Goal: Task Accomplishment & Management: Manage account settings

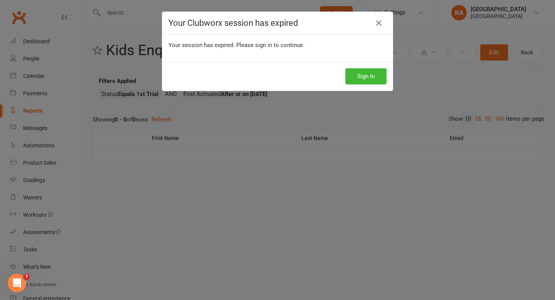
click at [377, 11] on div "Your Clubworx session has expired Your session has expired. Please sign in to c…" at bounding box center [277, 150] width 555 height 300
click at [377, 17] on link at bounding box center [379, 23] width 12 height 12
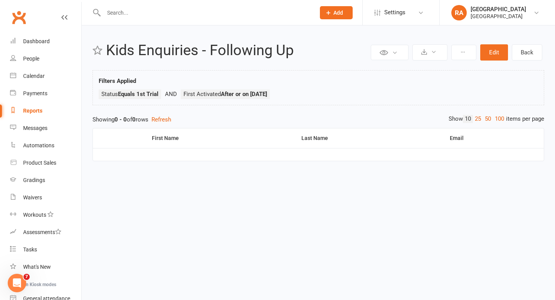
click at [376, 23] on li "Settings Membership Plans Event Templates Appointment Types Website Image Libra…" at bounding box center [401, 12] width 77 height 25
click at [34, 44] on div "Dashboard" at bounding box center [36, 41] width 27 height 6
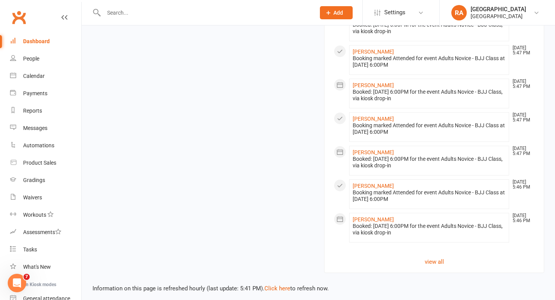
scroll to position [663, 0]
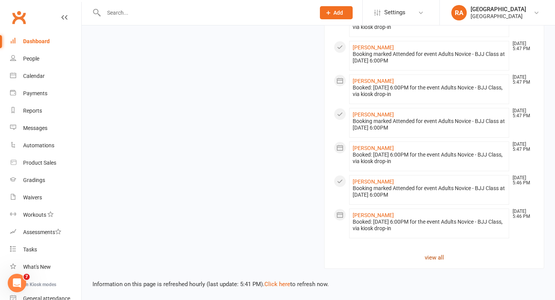
click at [439, 261] on link "view all" at bounding box center [434, 257] width 201 height 9
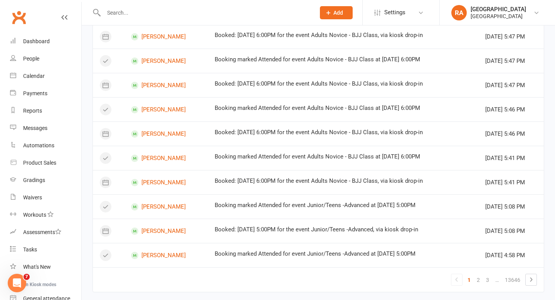
scroll to position [448, 0]
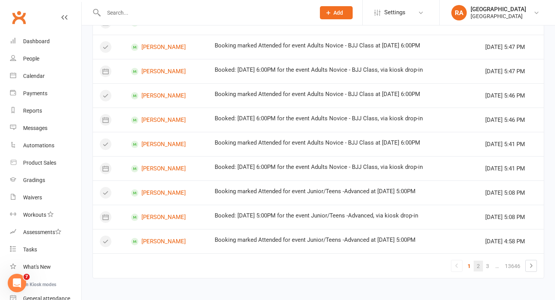
click at [480, 268] on link "2" at bounding box center [478, 266] width 9 height 11
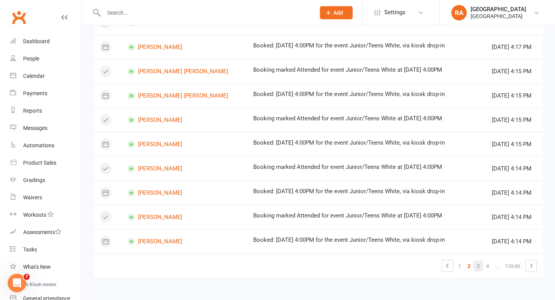
click at [478, 265] on link "3" at bounding box center [478, 266] width 9 height 11
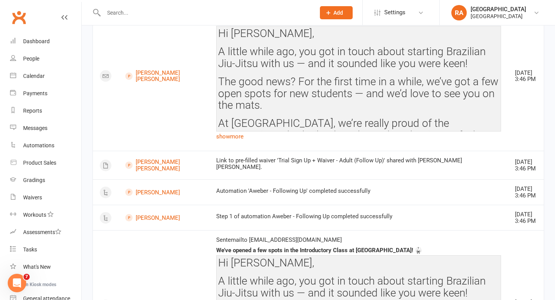
scroll to position [605, 0]
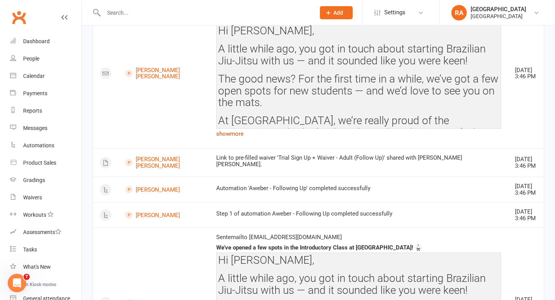
click at [216, 139] on link "show more" at bounding box center [358, 133] width 285 height 11
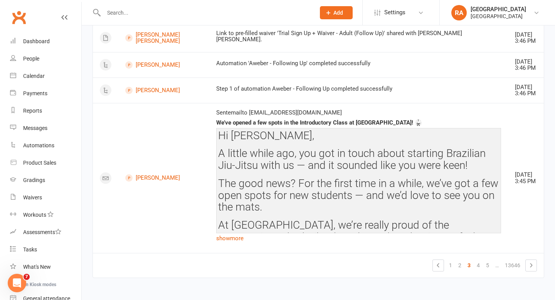
scroll to position [1161, 0]
click at [478, 268] on link "4" at bounding box center [478, 265] width 9 height 11
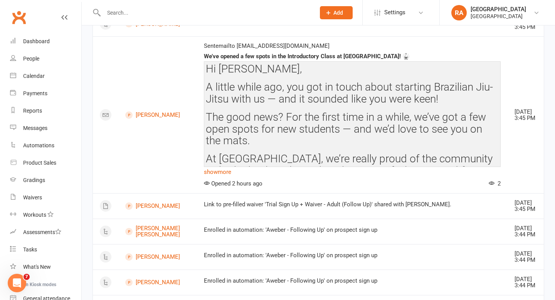
scroll to position [130, 0]
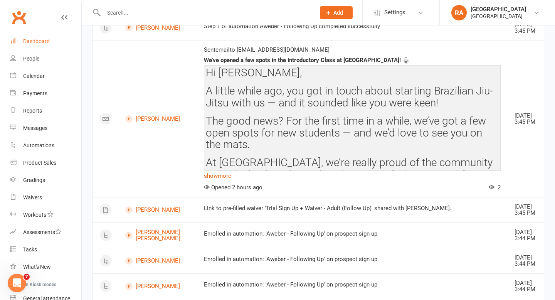
click at [45, 46] on link "Dashboard" at bounding box center [45, 41] width 71 height 17
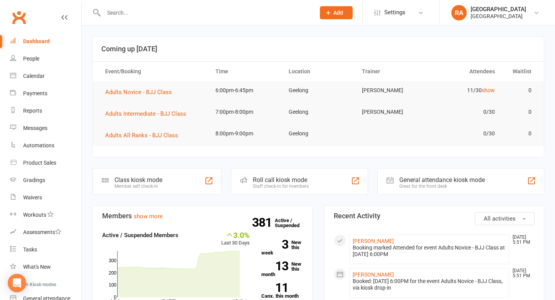
click at [177, 11] on input "text" at bounding box center [205, 12] width 209 height 11
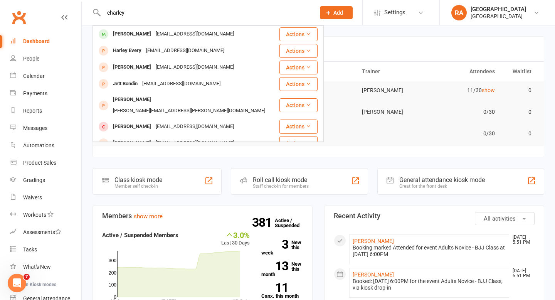
drag, startPoint x: 171, startPoint y: 13, endPoint x: 74, endPoint y: -1, distance: 98.1
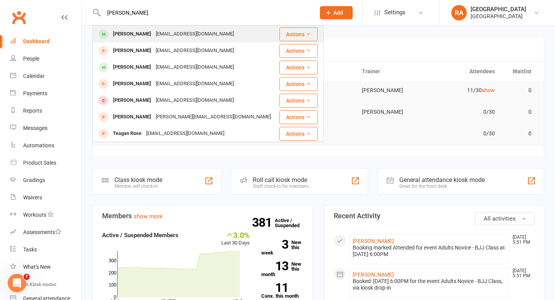
type input "regan"
click at [137, 37] on div "Regan Meyrick" at bounding box center [132, 34] width 43 height 11
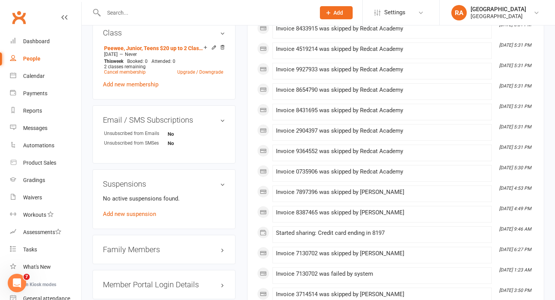
scroll to position [553, 0]
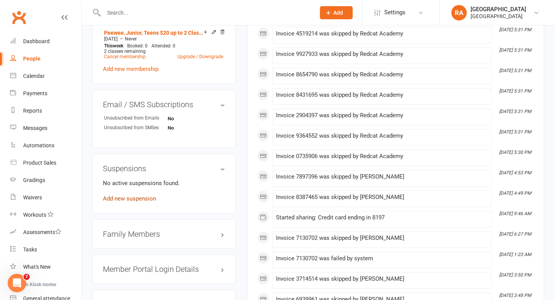
click at [138, 195] on link "Add new suspension" at bounding box center [129, 198] width 53 height 7
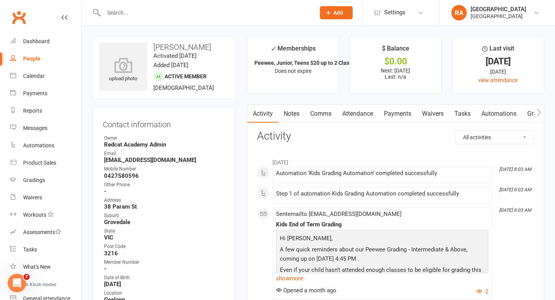
click at [405, 115] on link "Payments" at bounding box center [398, 114] width 38 height 18
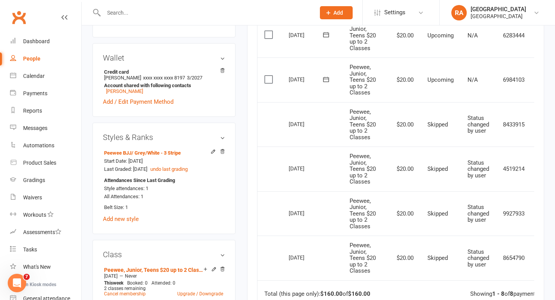
scroll to position [326, 0]
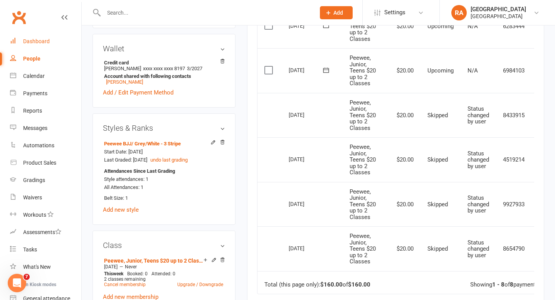
click at [42, 39] on div "Dashboard" at bounding box center [36, 41] width 27 height 6
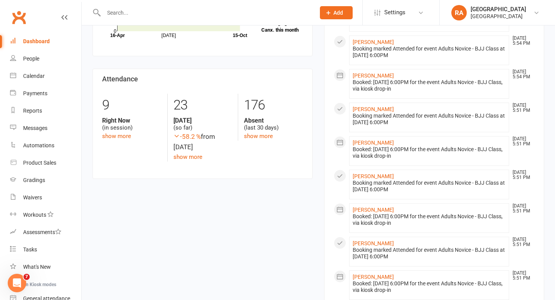
scroll to position [285, 0]
